Goal: Task Accomplishment & Management: Use online tool/utility

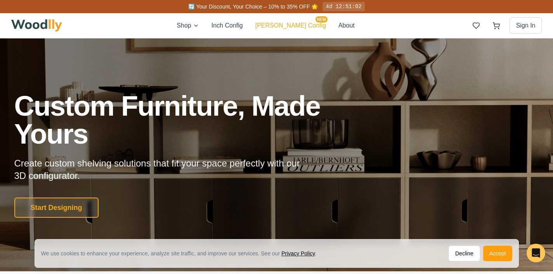
click at [287, 25] on button "[PERSON_NAME] Config NEW" at bounding box center [290, 25] width 71 height 9
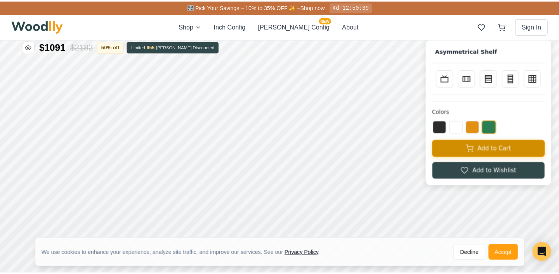
scroll to position [6, 0]
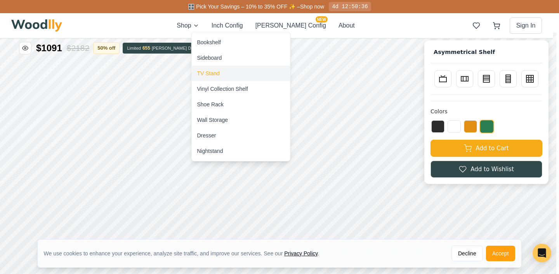
click at [207, 71] on div "TV Stand" at bounding box center [208, 73] width 23 height 8
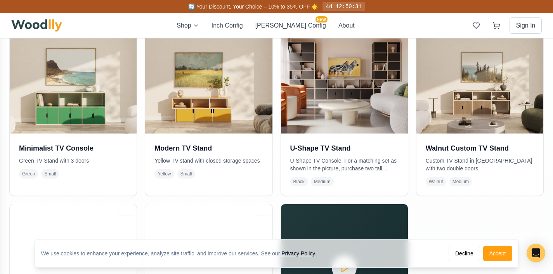
scroll to position [209, 0]
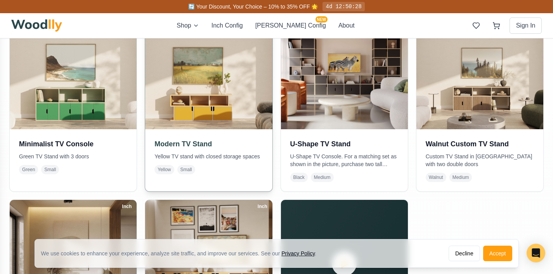
click at [191, 115] on img at bounding box center [208, 65] width 133 height 133
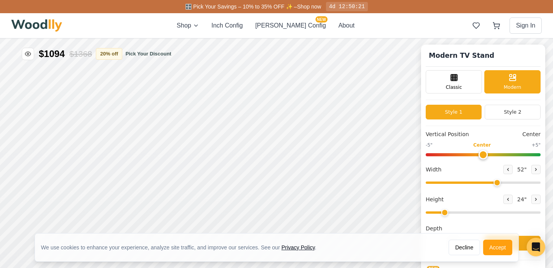
type input "52"
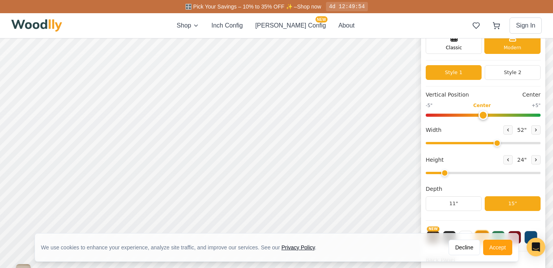
click at [509, 160] on icon at bounding box center [508, 160] width 1 height 2
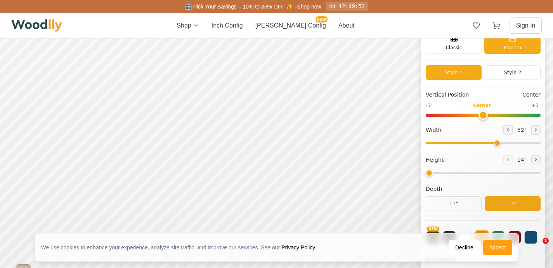
click at [440, 173] on input "range" at bounding box center [483, 173] width 115 height 2
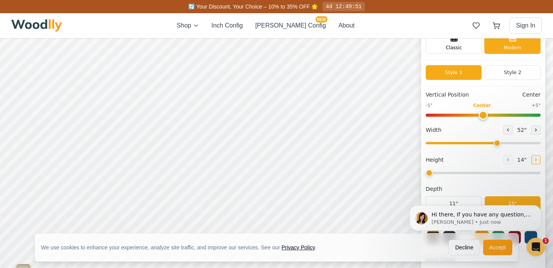
scroll to position [0, 0]
click at [537, 160] on icon at bounding box center [536, 160] width 5 height 5
click at [510, 160] on icon at bounding box center [508, 160] width 5 height 5
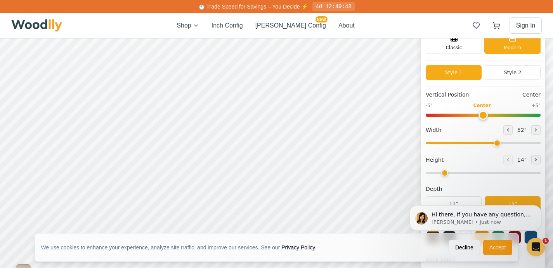
type input "1"
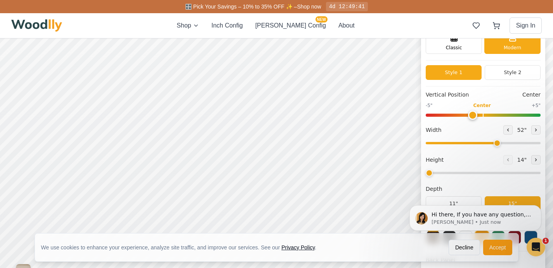
click at [480, 117] on input "range" at bounding box center [483, 115] width 115 height 3
click at [458, 114] on input "range" at bounding box center [483, 115] width 115 height 3
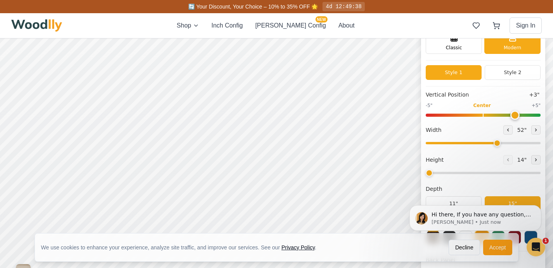
type input "3"
click at [516, 116] on input "range" at bounding box center [483, 115] width 115 height 3
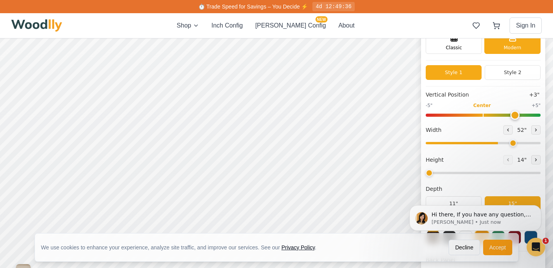
click at [518, 143] on input "range" at bounding box center [483, 143] width 115 height 2
click at [527, 142] on input "range" at bounding box center [483, 143] width 115 height 2
type input "70"
click at [536, 142] on input "range" at bounding box center [483, 143] width 115 height 2
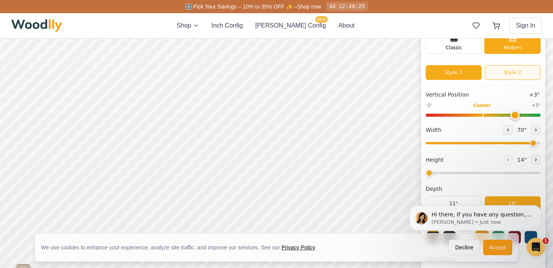
click at [532, 74] on button "Style 2" at bounding box center [513, 72] width 56 height 15
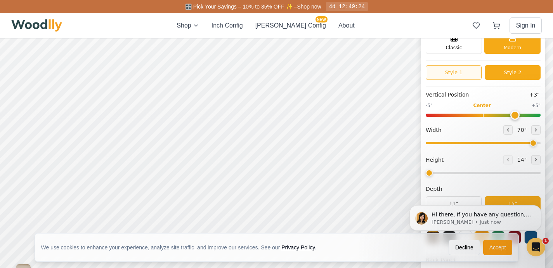
click at [461, 71] on button "Style 1" at bounding box center [454, 72] width 56 height 15
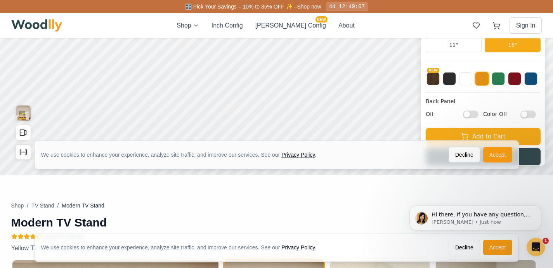
scroll to position [177, 0]
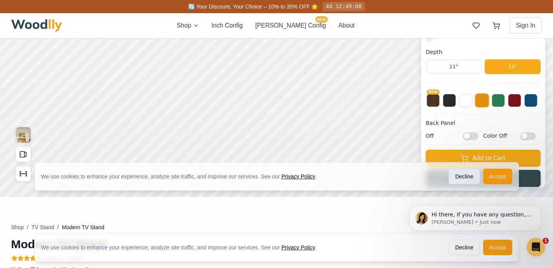
click at [467, 180] on button "Decline" at bounding box center [464, 177] width 31 height 16
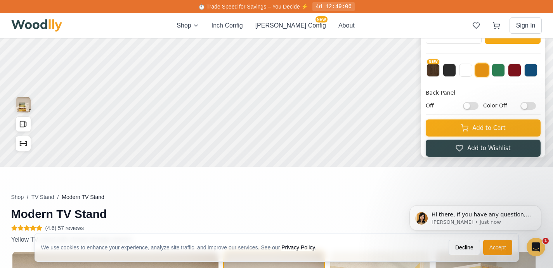
scroll to position [5, 0]
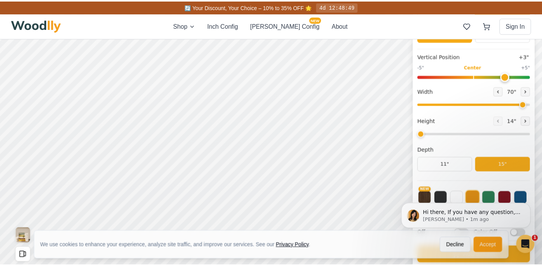
scroll to position [68, 0]
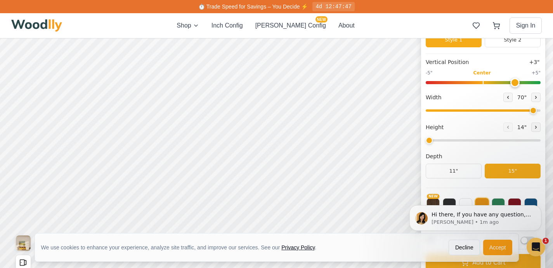
click at [464, 203] on body "Hi there, If you have any question, we are right here for you. 😊 [PERSON_NAME] …" at bounding box center [475, 218] width 149 height 52
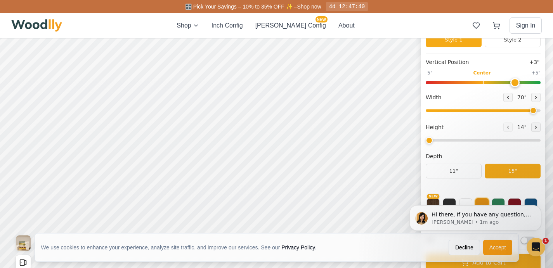
click at [466, 247] on html "Hi there, If you have any question, we are right here for you. 😊 [PERSON_NAME] …" at bounding box center [475, 218] width 155 height 58
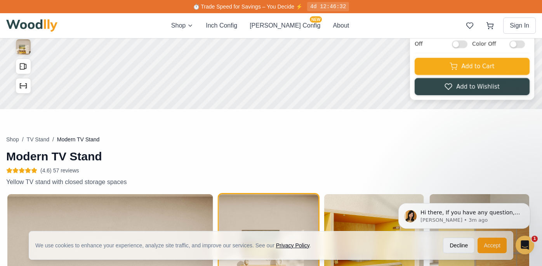
scroll to position [262, 0]
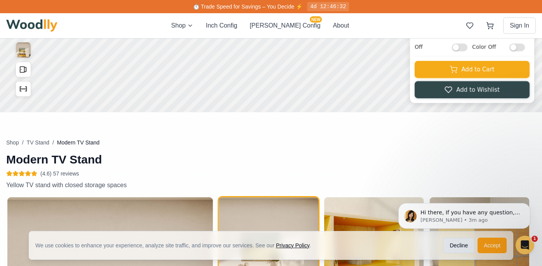
click at [452, 246] on button "Decline" at bounding box center [458, 245] width 31 height 16
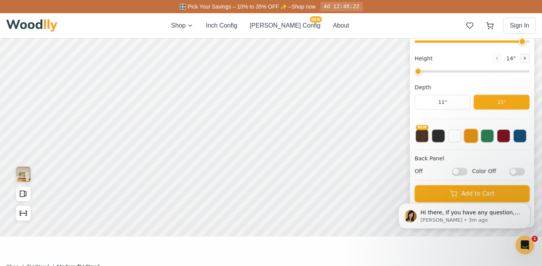
scroll to position [121, 0]
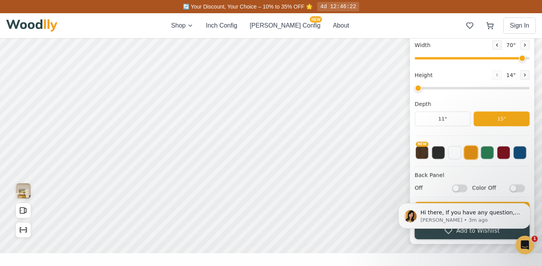
click at [513, 187] on html "Hi there, If you have any question, we are right here for you. 😊 [PERSON_NAME] …" at bounding box center [464, 216] width 155 height 58
click at [525, 186] on input "Color Off" at bounding box center [517, 188] width 16 height 8
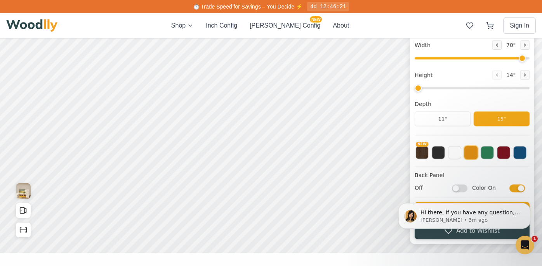
click at [525, 186] on input "Color On" at bounding box center [517, 188] width 16 height 8
checkbox input "false"
click at [458, 153] on button at bounding box center [454, 151] width 13 height 13
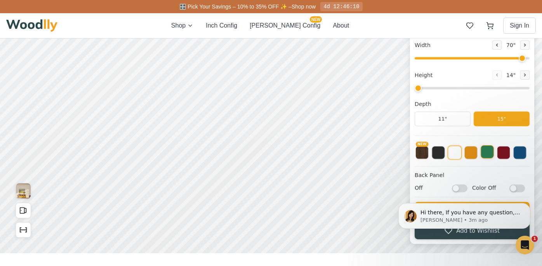
click at [494, 154] on button at bounding box center [486, 151] width 13 height 13
click at [526, 152] on button at bounding box center [519, 151] width 13 height 13
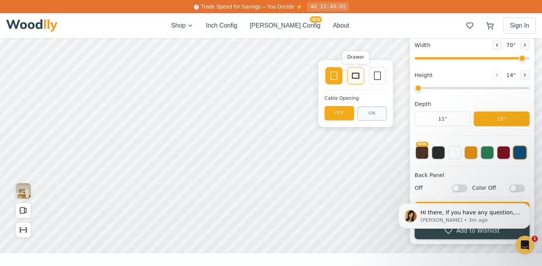
click at [359, 75] on div "Single Door Drawer Empty Space Cable Opening OFF ON" at bounding box center [355, 93] width 75 height 67
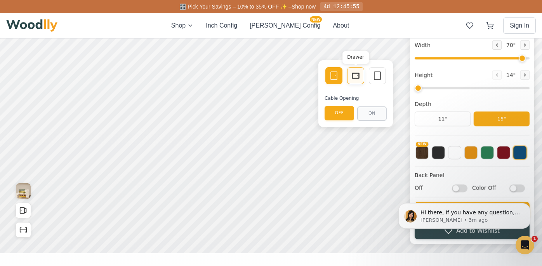
click at [356, 76] on icon at bounding box center [355, 75] width 9 height 9
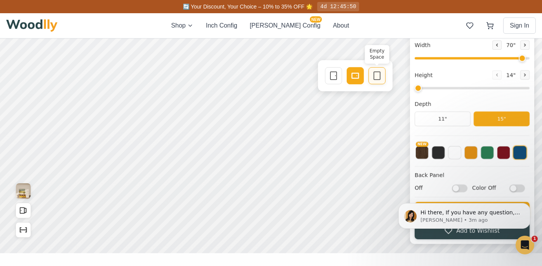
click at [380, 77] on icon at bounding box center [376, 75] width 9 height 9
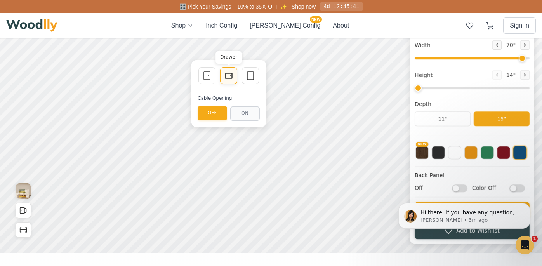
click at [229, 78] on rect at bounding box center [228, 75] width 6 height 5
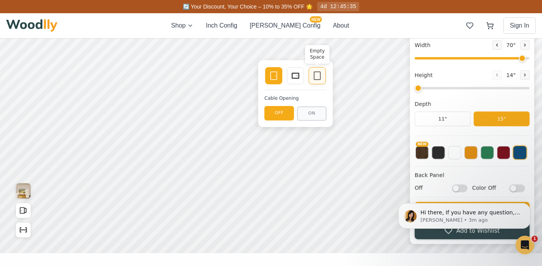
click at [318, 78] on icon at bounding box center [316, 75] width 9 height 9
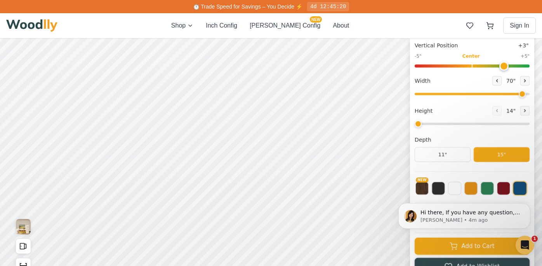
scroll to position [73, 3]
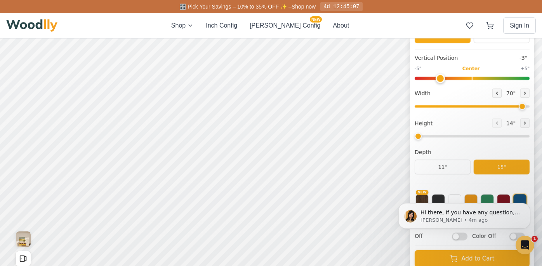
drag, startPoint x: 505, startPoint y: 78, endPoint x: 443, endPoint y: 80, distance: 62.5
click at [443, 80] on input "range" at bounding box center [471, 78] width 115 height 3
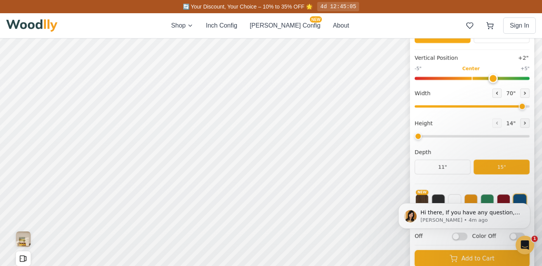
drag, startPoint x: 443, startPoint y: 80, endPoint x: 494, endPoint y: 77, distance: 51.7
type input "2"
click at [494, 77] on input "range" at bounding box center [471, 78] width 115 height 3
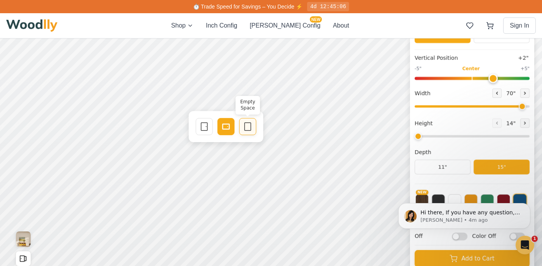
click at [251, 128] on rect at bounding box center [247, 127] width 6 height 8
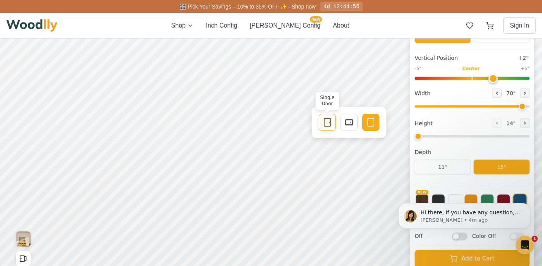
click at [329, 122] on icon at bounding box center [326, 122] width 9 height 9
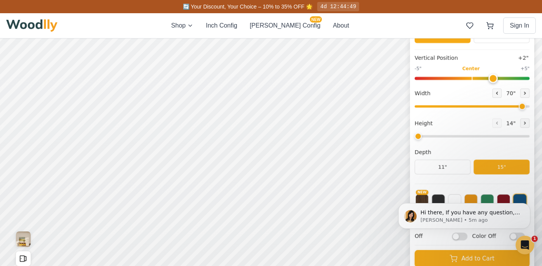
scroll to position [0, 3]
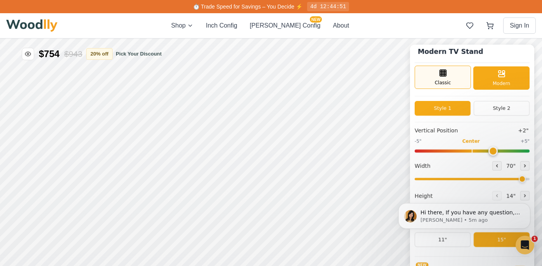
click at [438, 71] on div "Classic" at bounding box center [442, 77] width 56 height 23
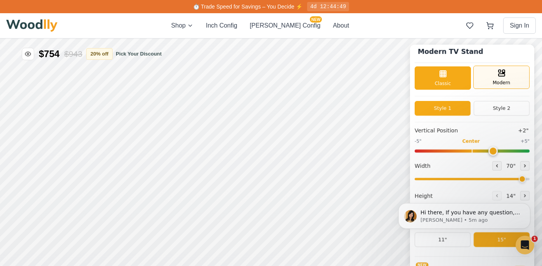
click at [496, 80] on div "Modern" at bounding box center [501, 77] width 56 height 23
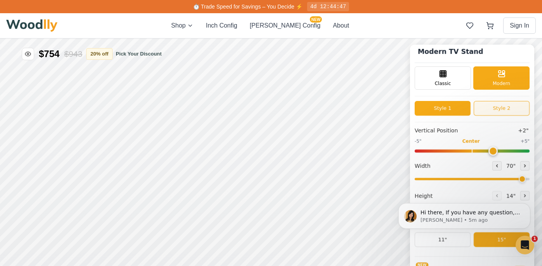
click at [504, 108] on button "Style 2" at bounding box center [501, 108] width 56 height 15
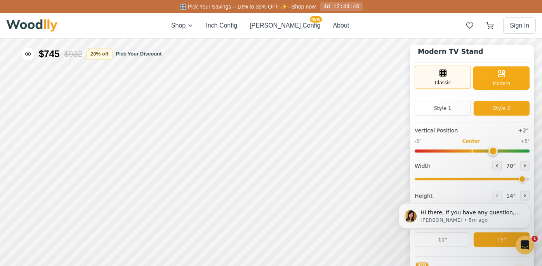
click at [445, 78] on div "Classic" at bounding box center [442, 77] width 56 height 23
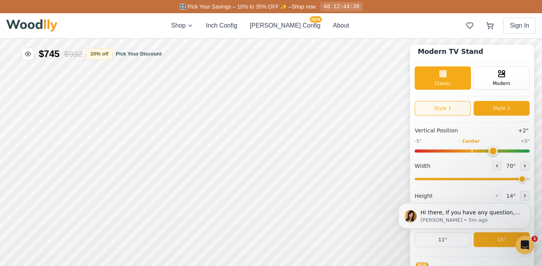
click at [455, 106] on button "Style 1" at bounding box center [442, 108] width 56 height 15
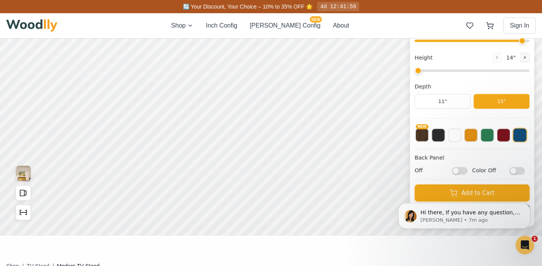
scroll to position [113, 3]
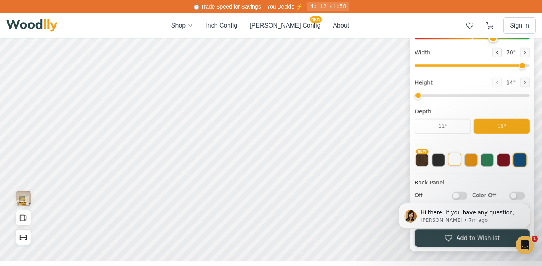
click at [461, 160] on button at bounding box center [454, 159] width 13 height 13
click at [477, 158] on button at bounding box center [470, 159] width 13 height 13
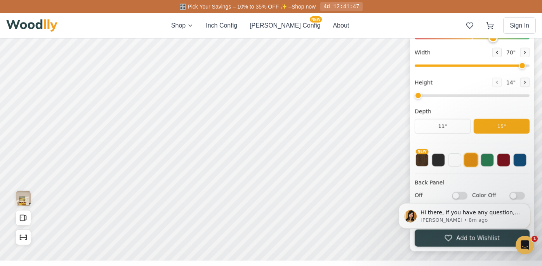
click at [456, 194] on body "Hi there, If you have any question, we are right here for you. 😊 [PERSON_NAME] …" at bounding box center [464, 216] width 149 height 52
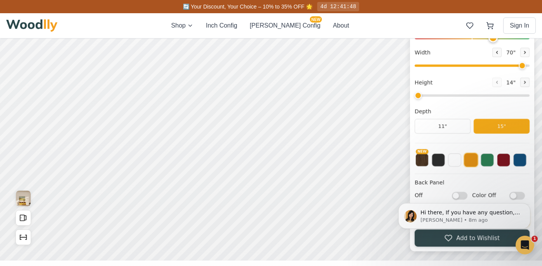
click at [453, 194] on body "Hi there, If you have any question, we are right here for you. 😊 [PERSON_NAME] …" at bounding box center [464, 216] width 149 height 52
click at [459, 196] on body "Hi there, If you have any question, we are right here for you. 😊 [PERSON_NAME] …" at bounding box center [464, 216] width 149 height 52
drag, startPoint x: 452, startPoint y: 196, endPoint x: 466, endPoint y: 196, distance: 13.6
click at [466, 196] on body "Hi there, If you have any question, we are right here for you. 😊 [PERSON_NAME] …" at bounding box center [464, 216] width 149 height 52
click at [516, 195] on body "Hi there, If you have any question, we are right here for you. 😊 [PERSON_NAME] …" at bounding box center [464, 216] width 149 height 52
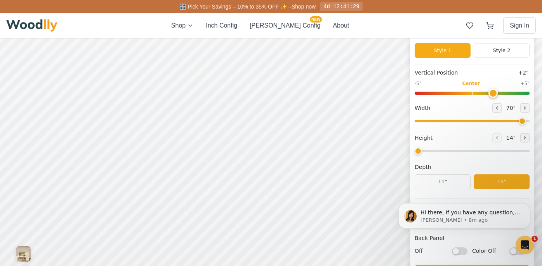
scroll to position [69, 3]
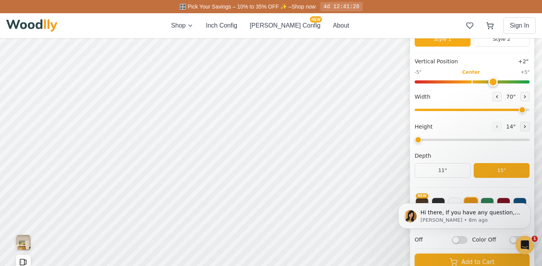
click at [450, 199] on body "Hi there, If you have any question, we are right here for you. 😊 [PERSON_NAME] …" at bounding box center [464, 216] width 149 height 52
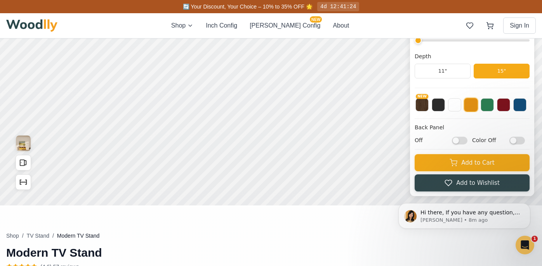
scroll to position [175, 3]
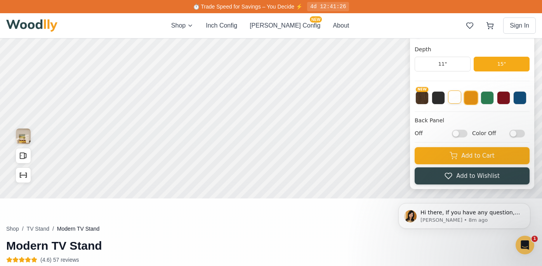
click at [458, 100] on button at bounding box center [454, 96] width 13 height 13
